Goal: Task Accomplishment & Management: Complete application form

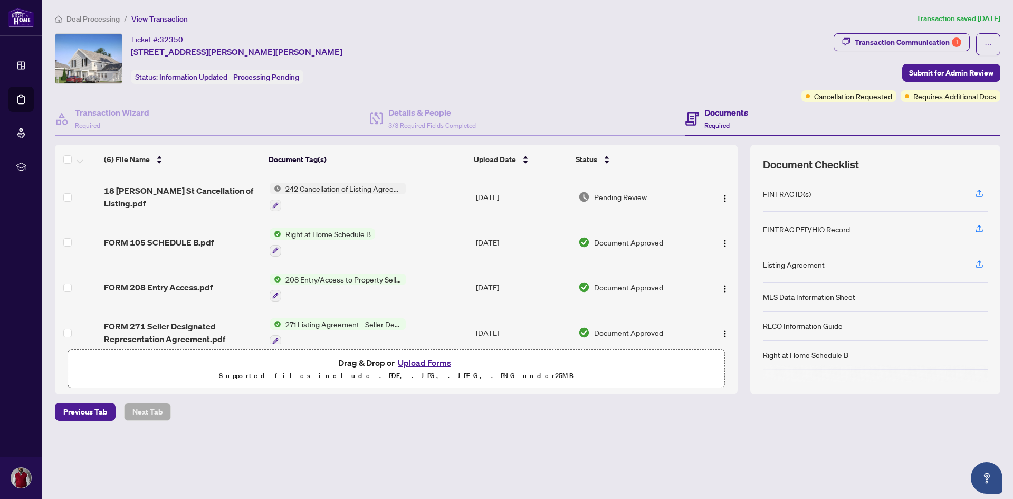
click at [432, 363] on button "Upload Forms" at bounding box center [425, 363] width 60 height 14
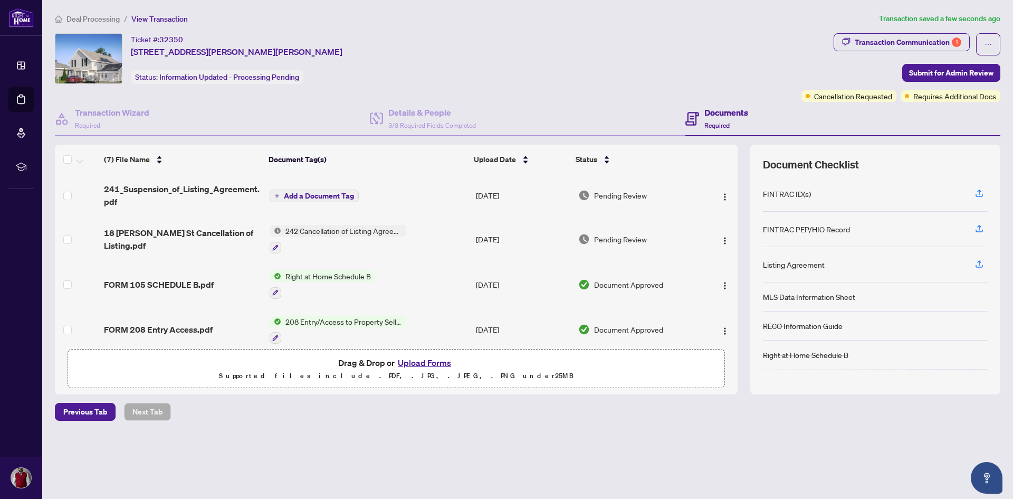
click at [288, 196] on span "Add a Document Tag" at bounding box center [319, 195] width 70 height 7
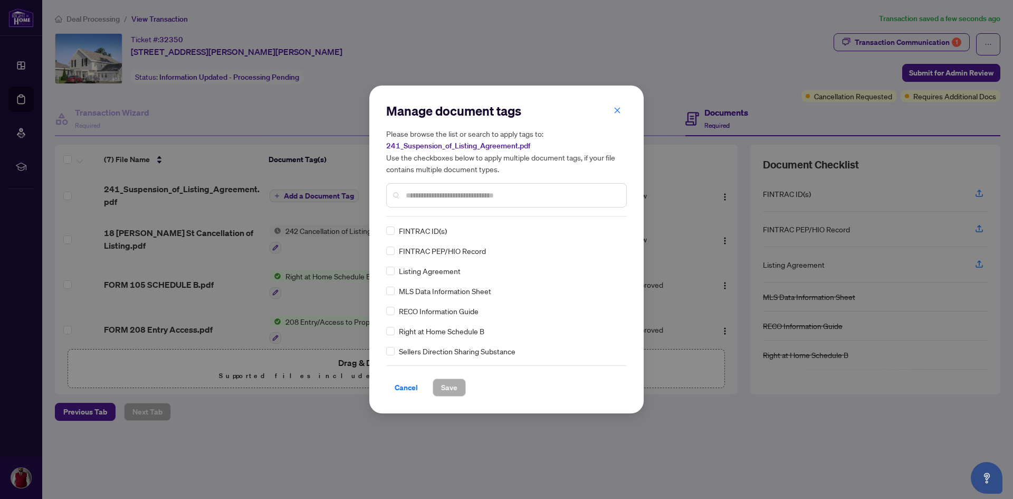
click at [449, 198] on input "text" at bounding box center [512, 195] width 212 height 12
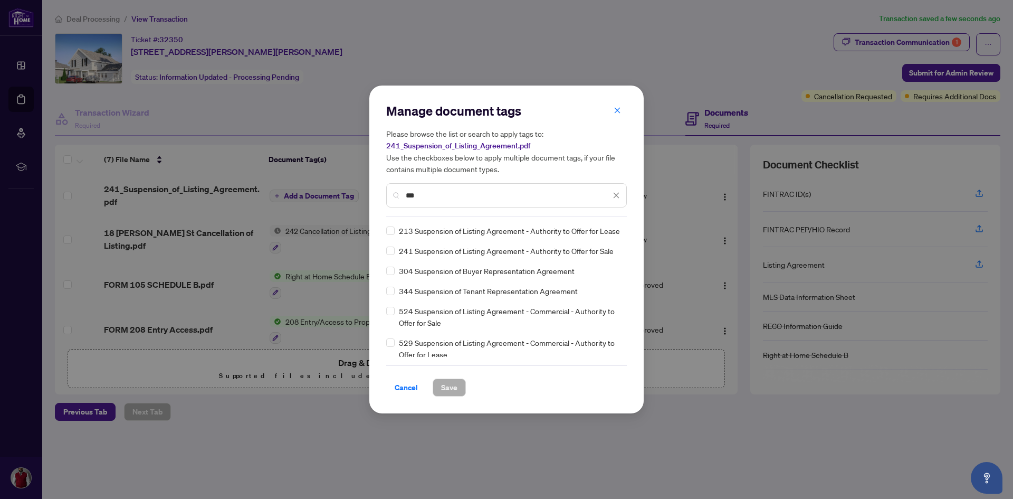
type input "***"
click at [406, 248] on span "241 Suspension of Listing Agreement - Authority to Offer for Sale" at bounding box center [506, 251] width 215 height 12
click at [394, 249] on div "241 Suspension of Listing Agreement - Authority to Offer for Sale" at bounding box center [503, 251] width 234 height 12
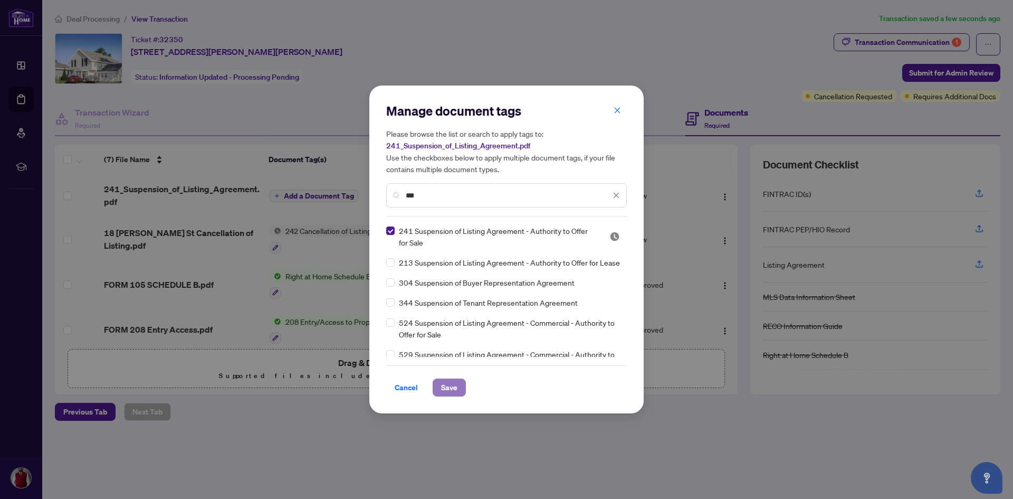
click at [442, 384] on span "Save" at bounding box center [449, 387] width 16 height 17
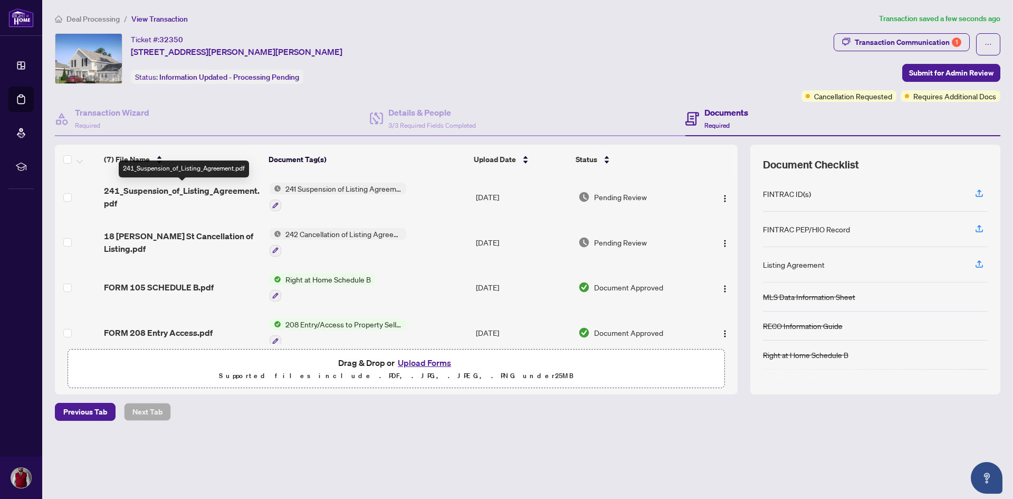
click at [183, 188] on span "241_Suspension_of_Listing_Agreement.pdf" at bounding box center [182, 196] width 157 height 25
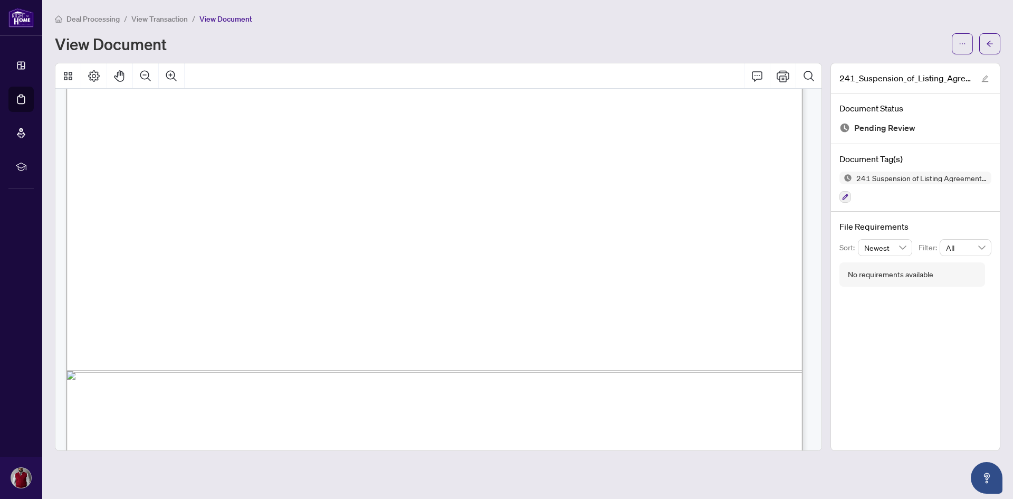
scroll to position [581, 0]
click at [990, 48] on span "button" at bounding box center [989, 43] width 7 height 17
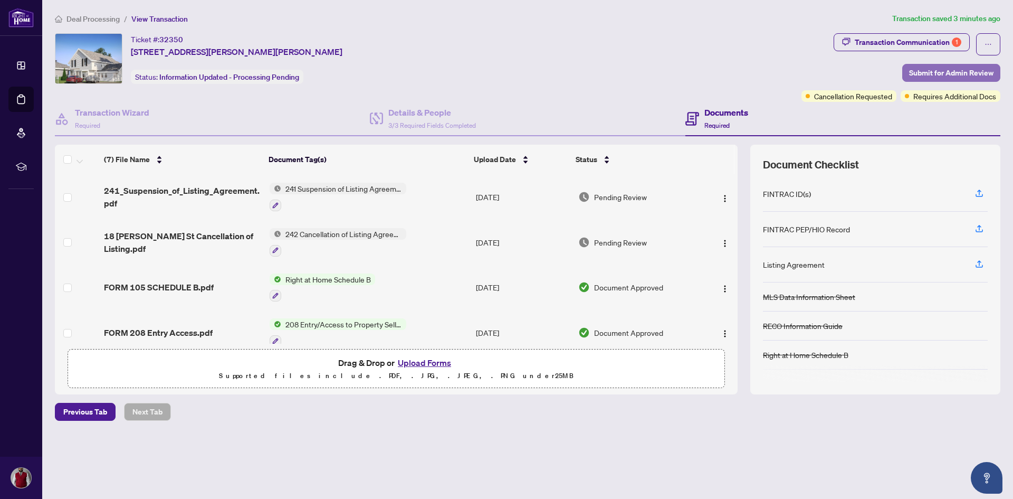
click at [964, 73] on span "Submit for Admin Review" at bounding box center [951, 72] width 84 height 17
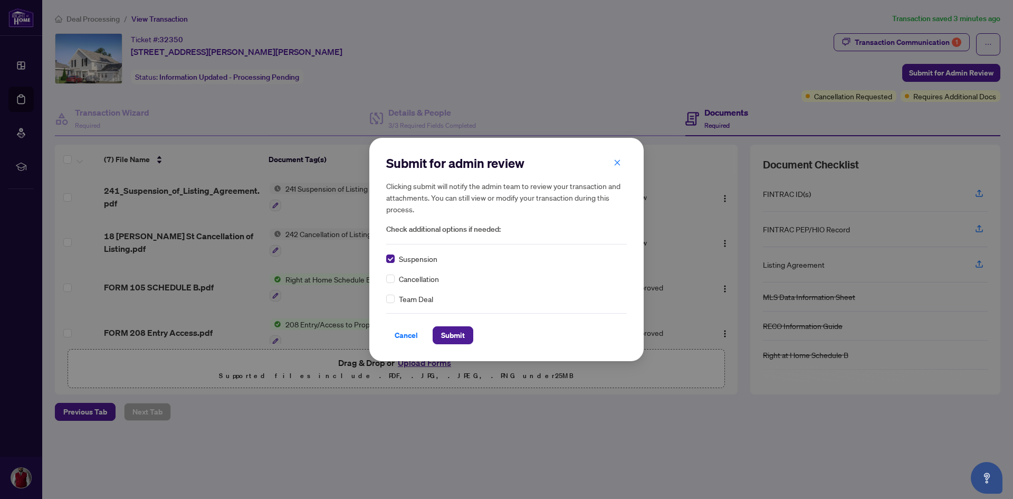
click at [406, 279] on span "Cancellation" at bounding box center [419, 279] width 40 height 12
click at [398, 279] on div "Cancellation" at bounding box center [506, 279] width 241 height 12
click at [447, 340] on span "Submit" at bounding box center [453, 335] width 24 height 17
